Goal: Use online tool/utility: Utilize a website feature to perform a specific function

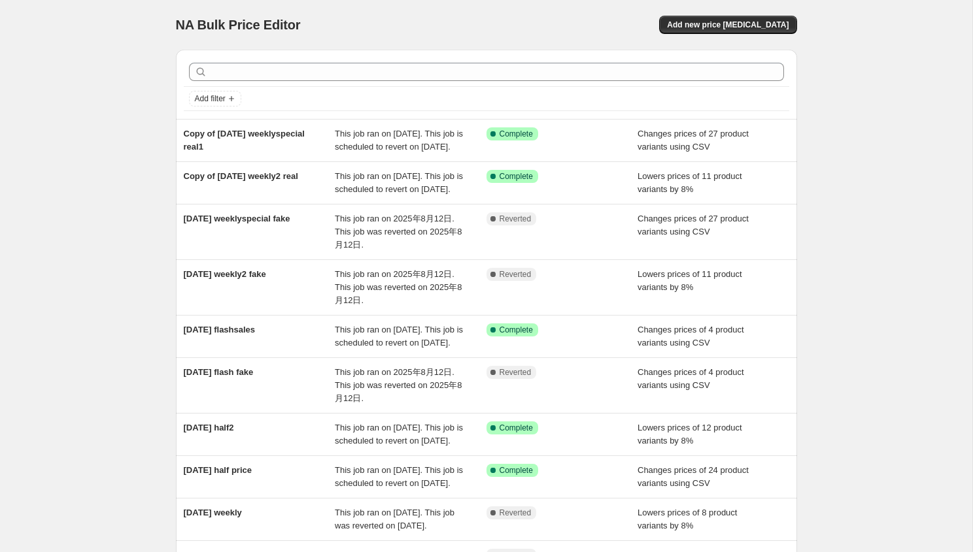
click at [101, 233] on div "NA Bulk Price Editor. This page is ready NA Bulk Price Editor Add new price [ME…" at bounding box center [486, 356] width 972 height 713
click at [104, 231] on div "NA Bulk Price Editor. This page is ready NA Bulk Price Editor Add new price [ME…" at bounding box center [486, 356] width 972 height 713
click at [105, 353] on div "NA Bulk Price Editor. This page is ready NA Bulk Price Editor Add new price [ME…" at bounding box center [486, 356] width 972 height 713
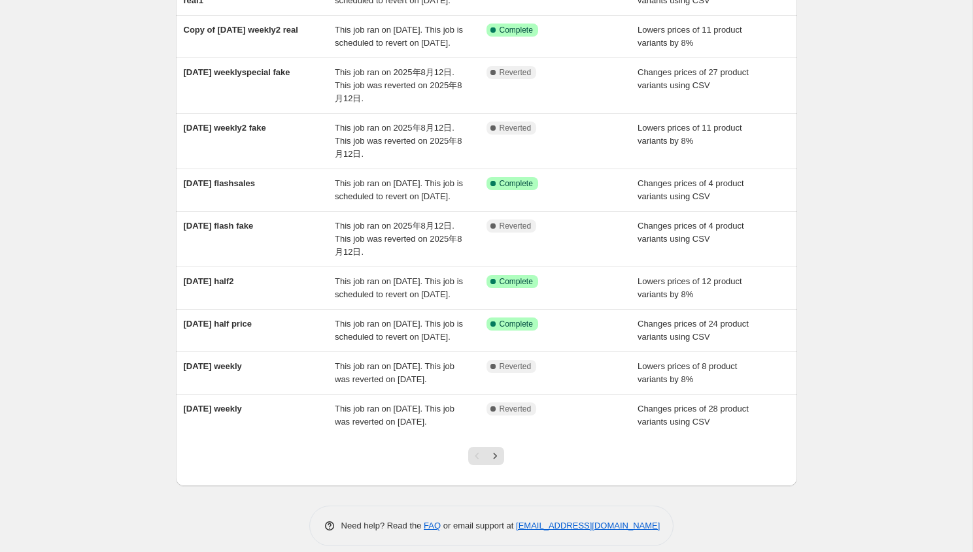
scroll to position [175, 0]
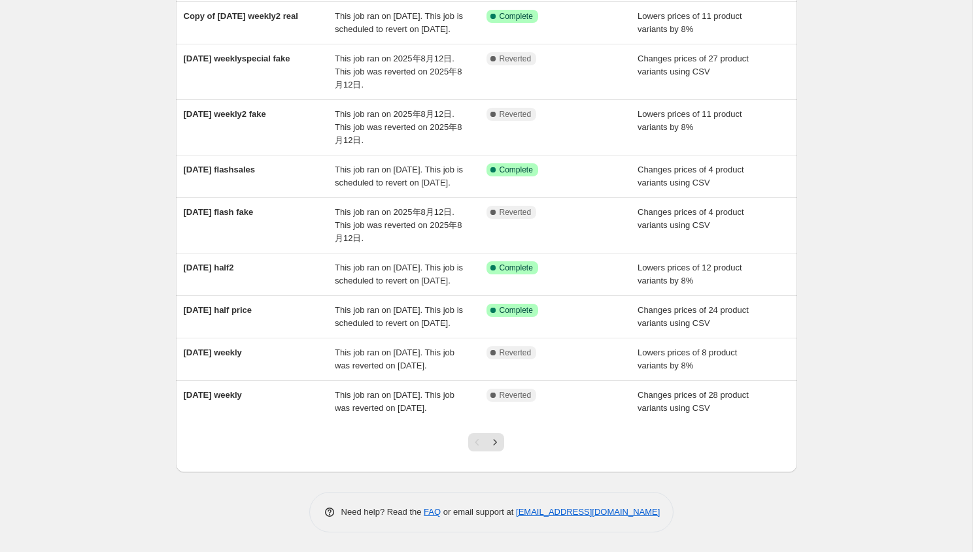
click at [67, 327] on div "NA Bulk Price Editor. This page is ready NA Bulk Price Editor Add new price [ME…" at bounding box center [486, 196] width 972 height 713
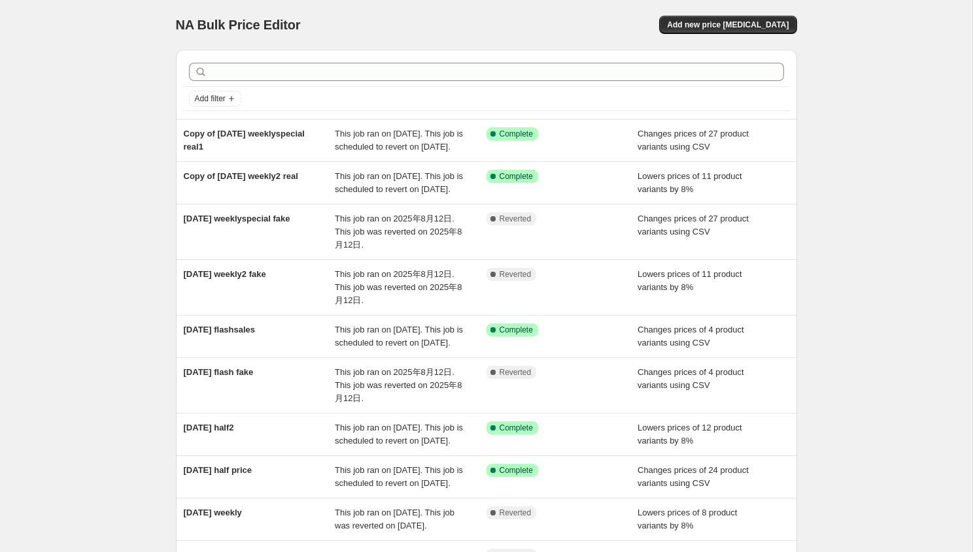
drag, startPoint x: 67, startPoint y: 327, endPoint x: -103, endPoint y: -178, distance: 532.5
click at [0, 0] on html "Home Settings Plans Skip to content NA Bulk Price Editor. This page is ready NA…" at bounding box center [486, 276] width 973 height 552
click at [926, 205] on div "NA Bulk Price Editor. This page is ready NA Bulk Price Editor Add new price cha…" at bounding box center [486, 356] width 972 height 713
